Goal: Transaction & Acquisition: Obtain resource

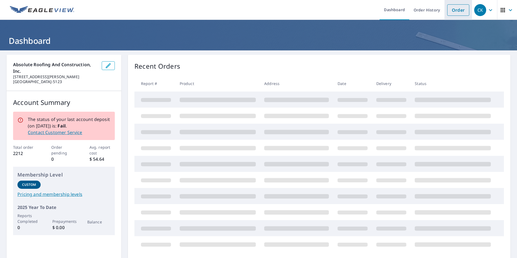
click at [453, 10] on link "Order" at bounding box center [458, 9] width 22 height 11
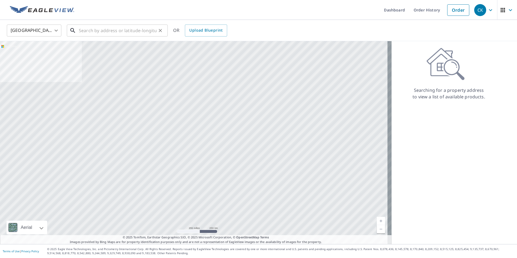
click at [122, 35] on input "text" at bounding box center [118, 30] width 78 height 15
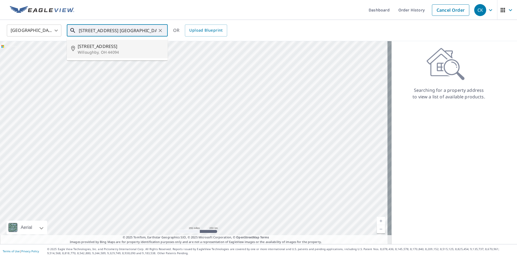
click at [118, 53] on p "Willoughby, OH 44094" at bounding box center [121, 52] width 86 height 5
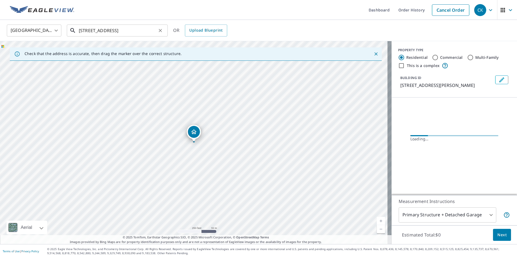
click at [150, 32] on input "[STREET_ADDRESS]" at bounding box center [118, 30] width 78 height 15
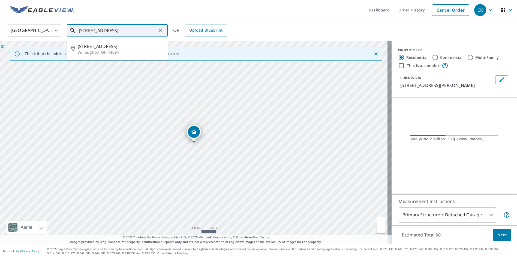
drag, startPoint x: 141, startPoint y: 31, endPoint x: 141, endPoint y: 42, distance: 10.6
click at [141, 31] on input "[STREET_ADDRESS]" at bounding box center [118, 30] width 78 height 15
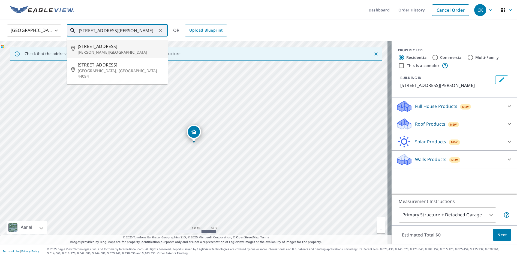
click at [106, 49] on span "[STREET_ADDRESS]" at bounding box center [121, 46] width 86 height 7
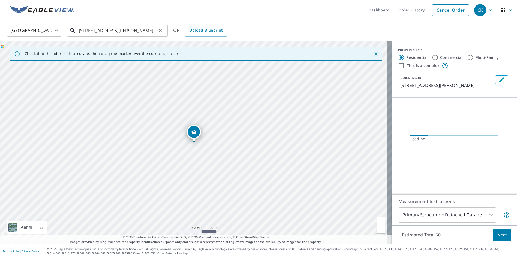
click at [153, 31] on input "[STREET_ADDRESS][PERSON_NAME]" at bounding box center [118, 30] width 78 height 15
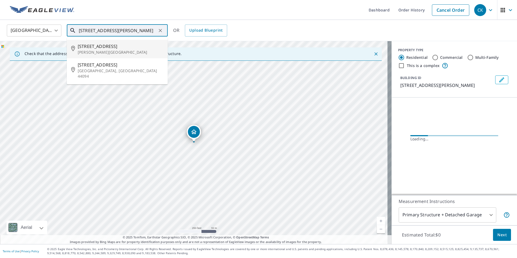
click at [136, 31] on input "[STREET_ADDRESS][PERSON_NAME]" at bounding box center [118, 30] width 78 height 15
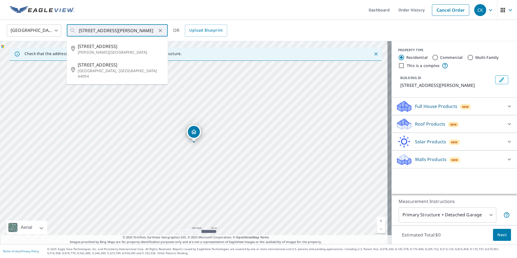
scroll to position [0, 0]
drag, startPoint x: 92, startPoint y: 30, endPoint x: 50, endPoint y: 25, distance: 42.6
click at [50, 25] on div "[GEOGRAPHIC_DATA] [GEOGRAPHIC_DATA] ​ [STREET_ADDRESS][PERSON_NAME] ​ [STREET_A…" at bounding box center [257, 30] width 508 height 13
click at [101, 65] on span "28879 Chardon Rd" at bounding box center [121, 65] width 86 height 7
type input "[STREET_ADDRESS][PERSON_NAME]"
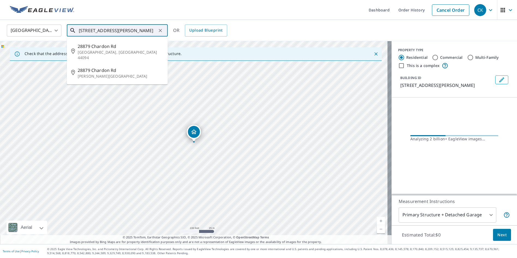
scroll to position [0, 1]
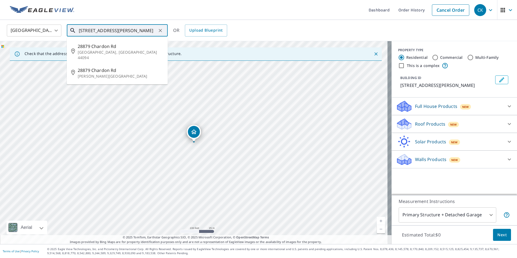
drag, startPoint x: 118, startPoint y: 30, endPoint x: 214, endPoint y: 40, distance: 96.5
click at [214, 40] on div "United States [GEOGRAPHIC_DATA] ​ [GEOGRAPHIC_DATA][PERSON_NAME] ​ [STREET_ADDR…" at bounding box center [258, 30] width 517 height 21
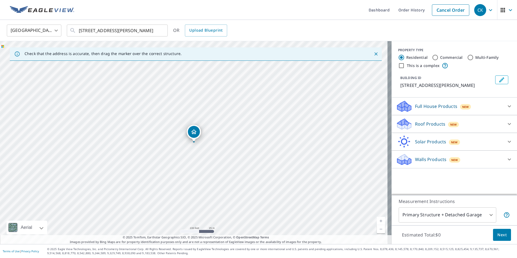
scroll to position [0, 0]
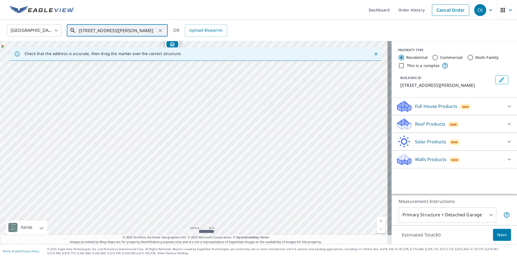
drag, startPoint x: 253, startPoint y: 143, endPoint x: 254, endPoint y: 114, distance: 28.6
click at [254, 103] on div "[STREET_ADDRESS][PERSON_NAME]" at bounding box center [196, 142] width 392 height 203
drag, startPoint x: 198, startPoint y: 104, endPoint x: 194, endPoint y: 127, distance: 23.8
click at [194, 127] on div "[STREET_ADDRESS][PERSON_NAME]" at bounding box center [196, 142] width 392 height 203
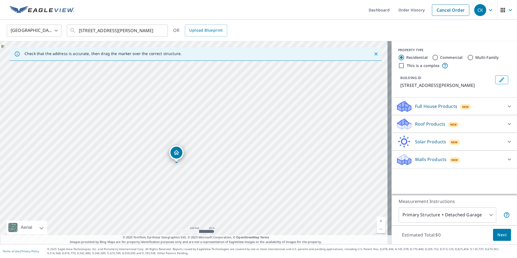
drag, startPoint x: 170, startPoint y: 68, endPoint x: 185, endPoint y: 151, distance: 84.0
drag, startPoint x: 197, startPoint y: 108, endPoint x: 176, endPoint y: 166, distance: 61.3
click at [180, 195] on div "[STREET_ADDRESS][PERSON_NAME]" at bounding box center [196, 142] width 392 height 203
drag, startPoint x: 165, startPoint y: 160, endPoint x: 147, endPoint y: 143, distance: 24.3
click at [407, 10] on link "Order History" at bounding box center [411, 10] width 35 height 20
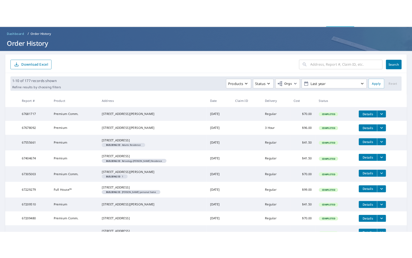
scroll to position [27, 0]
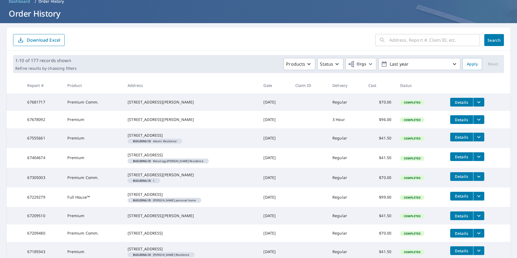
click at [476, 180] on icon "filesDropdownBtn-67305003" at bounding box center [479, 176] width 7 height 7
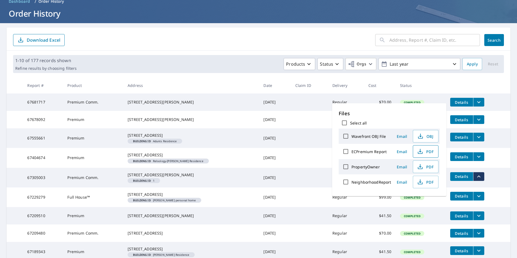
click at [430, 151] on span "PDF" at bounding box center [424, 151] width 17 height 7
